Goal: Task Accomplishment & Management: Use online tool/utility

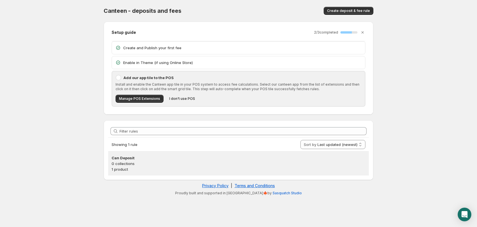
click at [152, 163] on p "0 collections" at bounding box center [239, 164] width 254 height 6
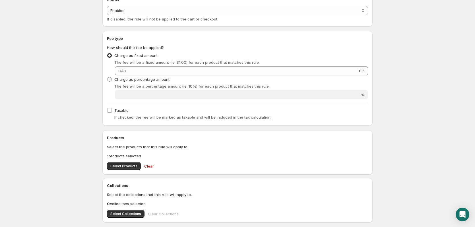
scroll to position [28, 0]
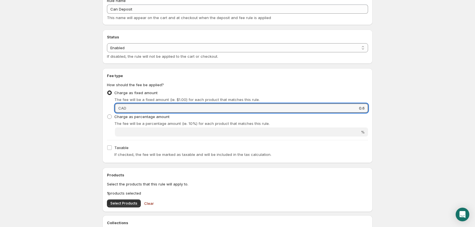
drag, startPoint x: 352, startPoint y: 108, endPoint x: 399, endPoint y: 106, distance: 47.8
click at [399, 106] on body "Home Help Can Deposit. This page is ready Can Deposit Preview More actions Prev…" at bounding box center [237, 85] width 475 height 227
type input "1.20"
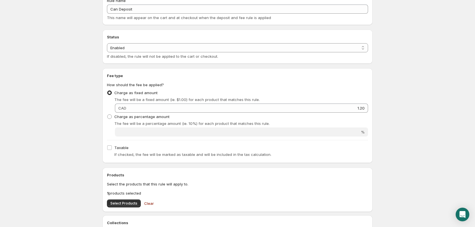
click at [402, 102] on body "Home Help Can Deposit. This page is ready Can Deposit Preview More actions Prev…" at bounding box center [237, 85] width 475 height 227
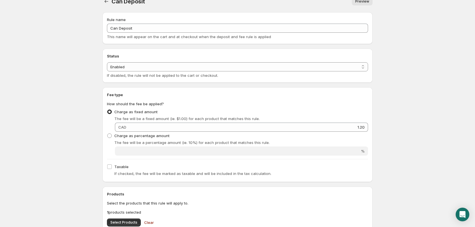
scroll to position [0, 0]
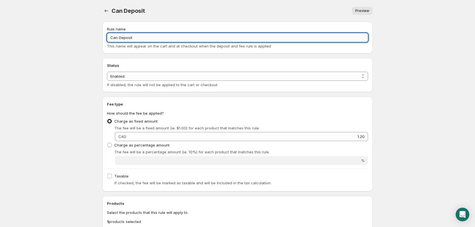
click at [144, 36] on input "Can Deposit" at bounding box center [237, 37] width 261 height 9
type input "Can Deposit - 12 Pack"
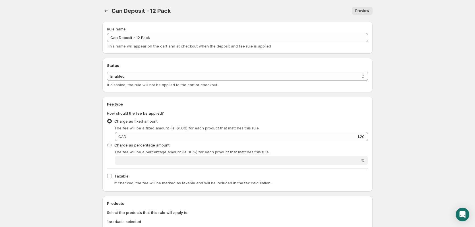
drag, startPoint x: 49, startPoint y: 97, endPoint x: 49, endPoint y: 89, distance: 8.3
click at [49, 94] on body "Home Help Can Deposit - 12 Pack. This page is ready Can Deposit - 12 Pack Previ…" at bounding box center [237, 113] width 475 height 227
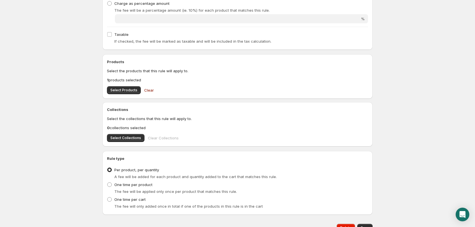
scroll to position [142, 0]
click at [115, 88] on span "Select Products" at bounding box center [123, 89] width 27 height 5
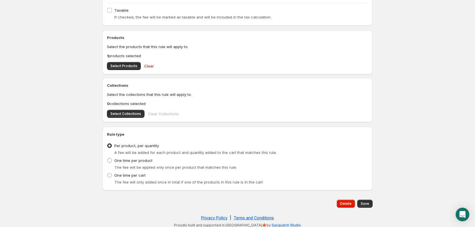
scroll to position [169, 0]
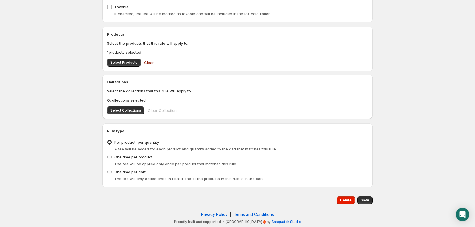
click at [366, 199] on span "Save" at bounding box center [364, 200] width 9 height 5
type input "1.2"
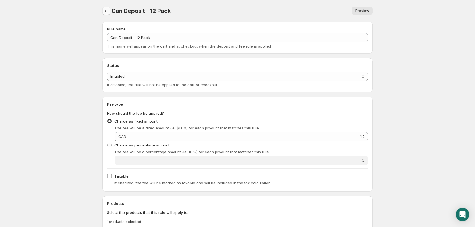
click at [107, 10] on icon "Settings" at bounding box center [106, 11] width 6 height 6
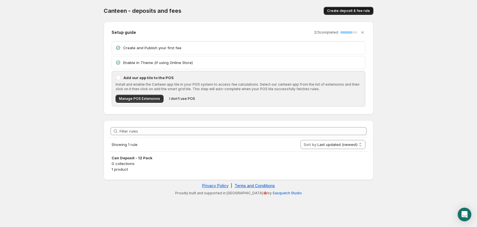
click at [350, 9] on button "Create deposit & fee rule" at bounding box center [349, 11] width 50 height 8
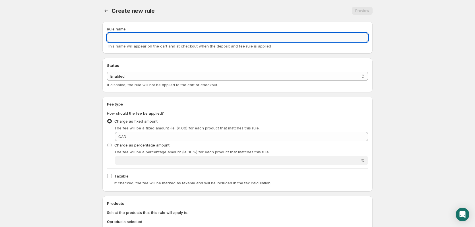
click at [136, 36] on input "Rule name" at bounding box center [237, 37] width 261 height 9
type input "Can Deposit - 24 Pack"
click at [75, 87] on body "Home Help Can Deposit - 24 Pack. This page is ready Can Deposit - 24 Pack Previ…" at bounding box center [237, 113] width 475 height 227
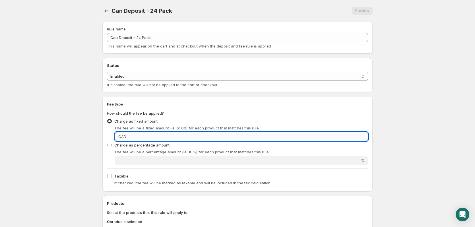
click at [357, 136] on input "Fixed amount" at bounding box center [248, 136] width 240 height 9
click at [389, 139] on body "Home Help Can Deposit - 24 Pack. This page is ready Can Deposit - 24 Pack Previ…" at bounding box center [237, 113] width 475 height 227
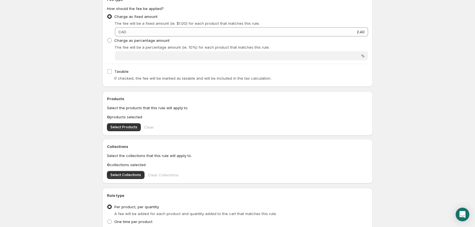
scroll to position [114, 0]
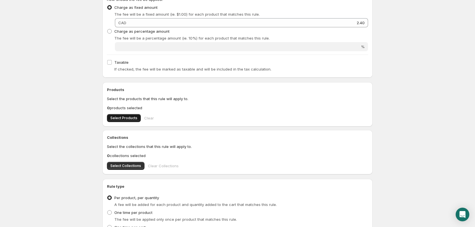
click at [114, 116] on button "Select Products" at bounding box center [124, 118] width 34 height 8
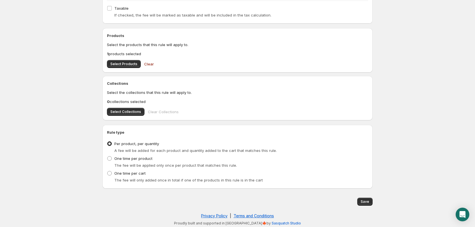
scroll to position [169, 0]
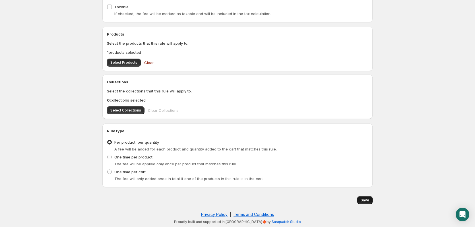
click at [367, 200] on span "Save" at bounding box center [364, 200] width 9 height 5
type input "2.4"
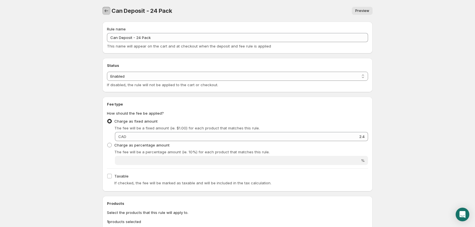
click at [108, 11] on icon "Settings" at bounding box center [106, 11] width 6 height 6
